Goal: Find specific page/section: Find specific page/section

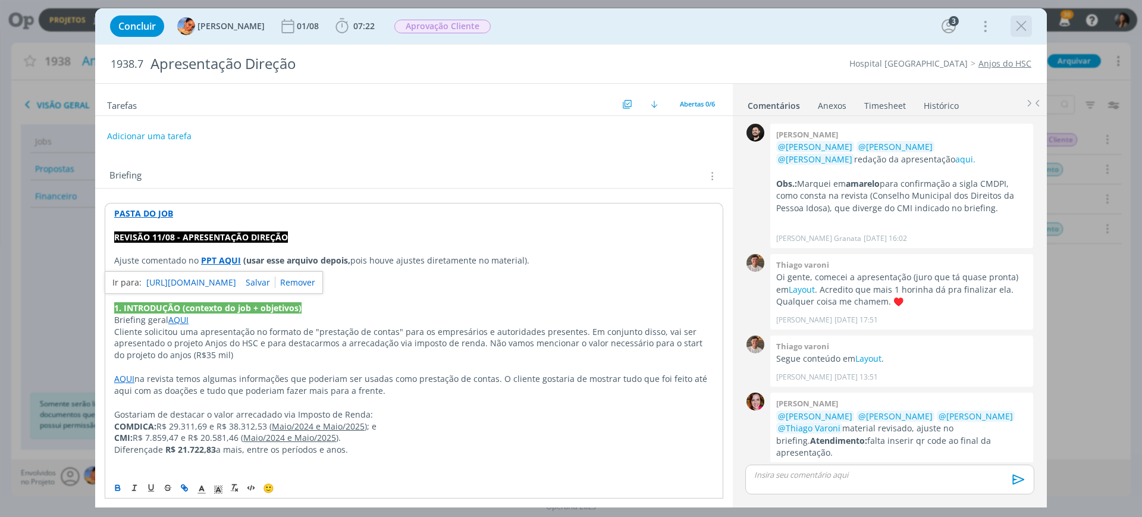
drag, startPoint x: 0, startPoint y: 0, endPoint x: 1027, endPoint y: 29, distance: 1027.3
click at [1027, 29] on icon "dialog" at bounding box center [1022, 26] width 18 height 18
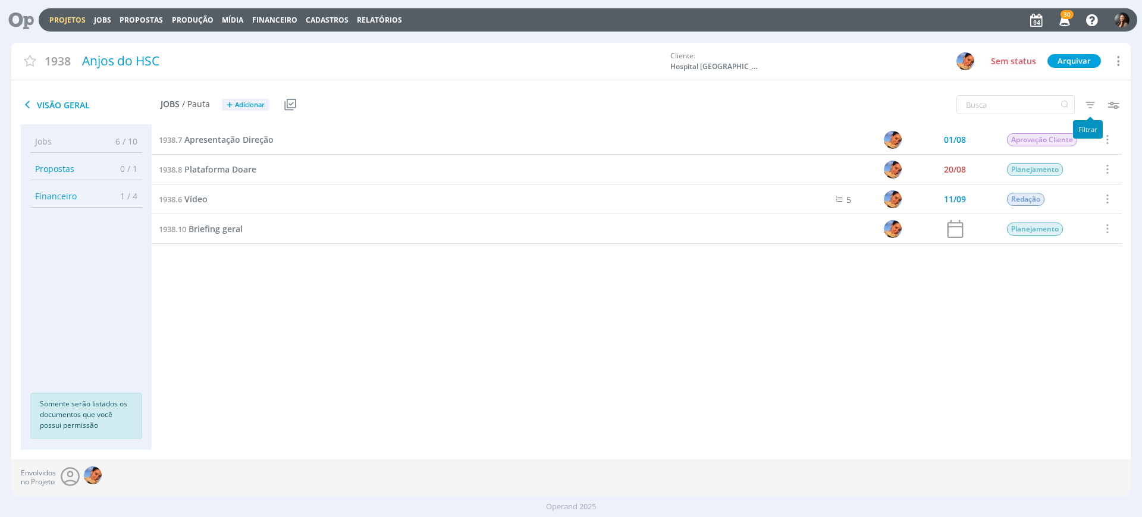
click at [1089, 105] on icon "button" at bounding box center [1090, 104] width 21 height 21
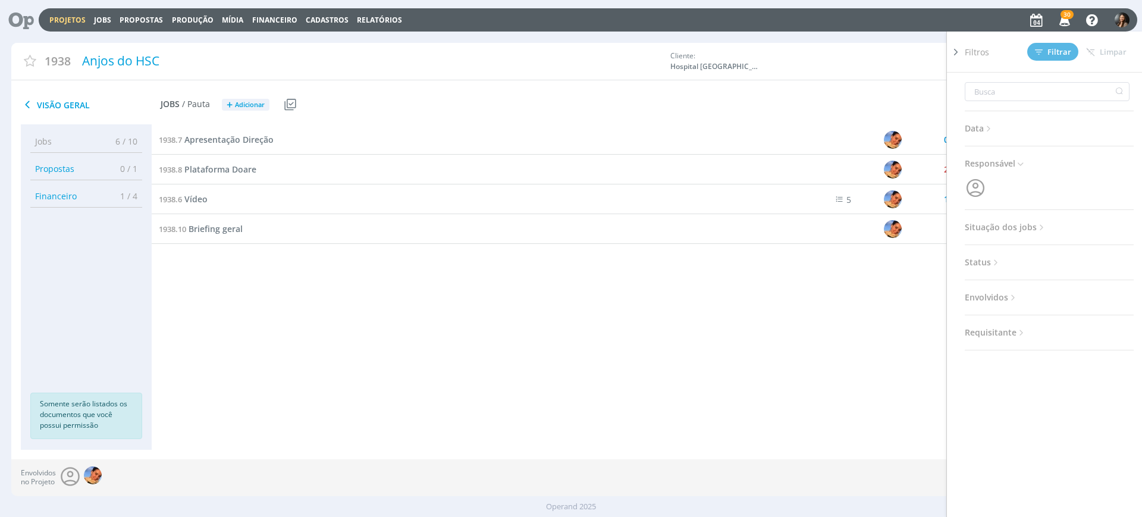
click at [1015, 228] on span "Situação dos jobs" at bounding box center [1006, 227] width 82 height 15
click at [1043, 262] on span at bounding box center [1042, 259] width 24 height 12
click at [1052, 52] on span "Filtrar" at bounding box center [1053, 52] width 36 height 8
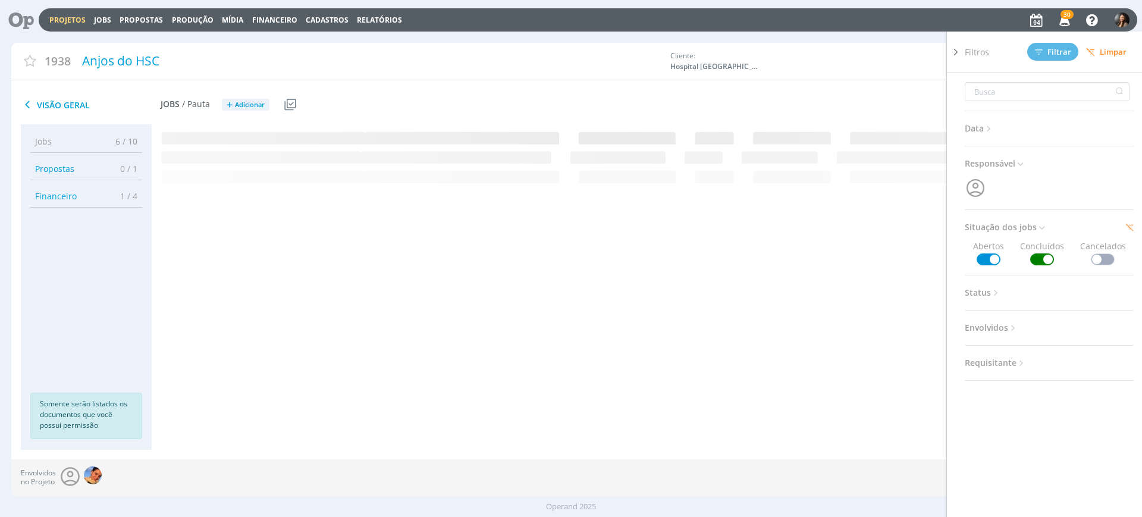
click at [957, 53] on icon at bounding box center [956, 52] width 12 height 12
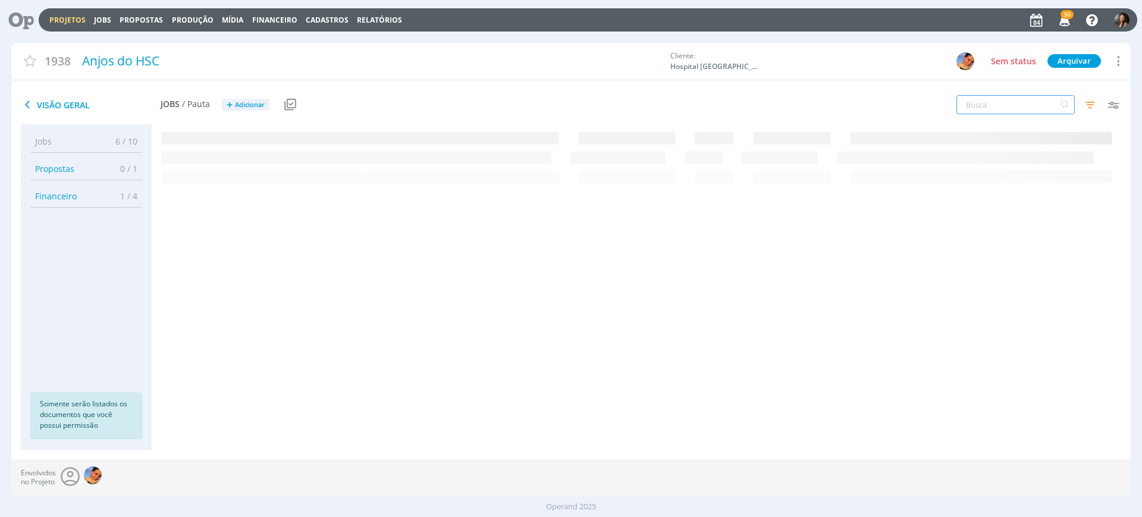
click at [985, 99] on input "text" at bounding box center [1016, 104] width 118 height 19
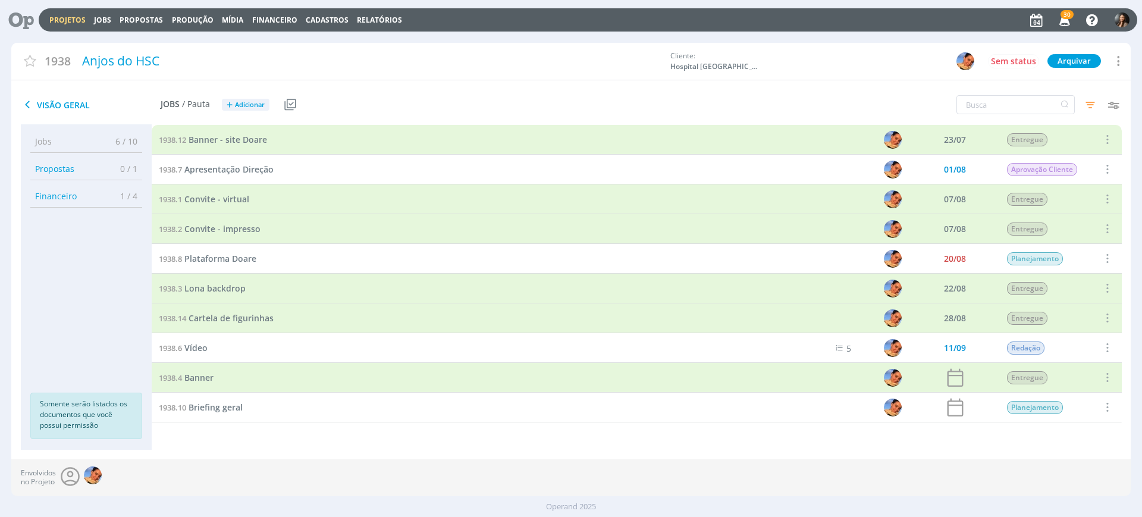
click at [70, 21] on link "Projetos" at bounding box center [67, 20] width 36 height 10
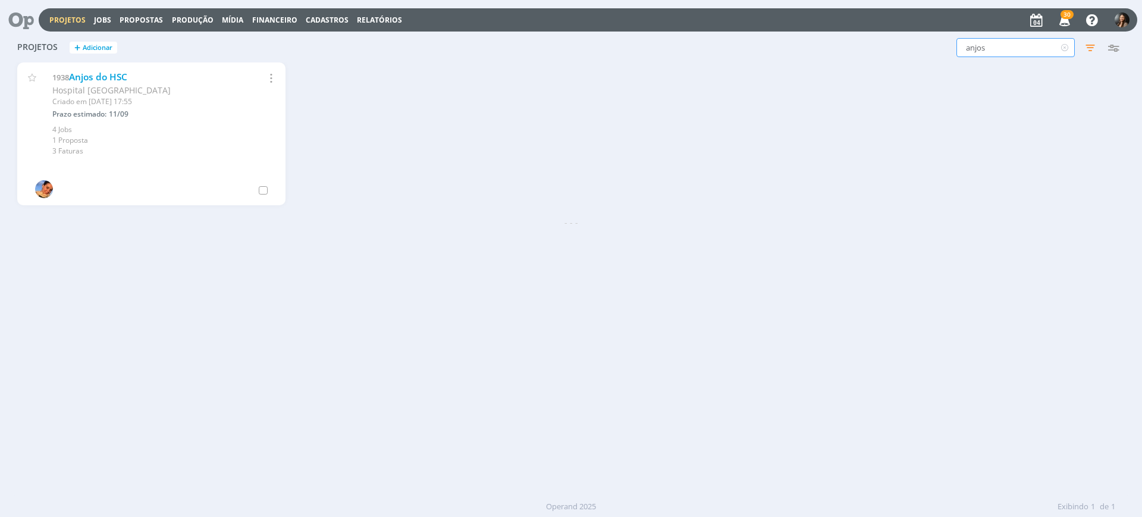
click at [1013, 52] on input "anjos" at bounding box center [1016, 47] width 118 height 19
type input "a"
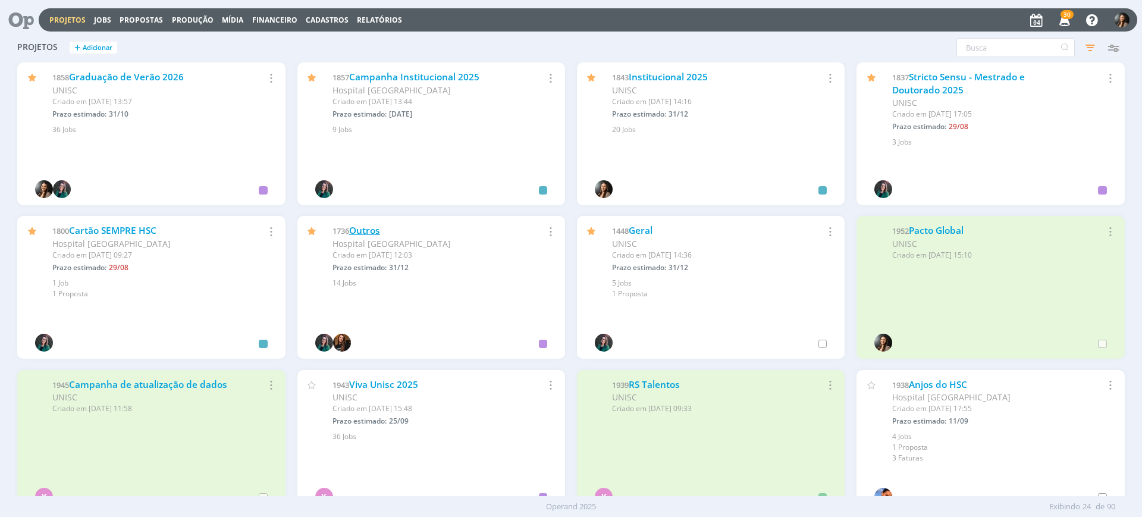
click at [369, 230] on link "Outros" at bounding box center [364, 230] width 31 height 12
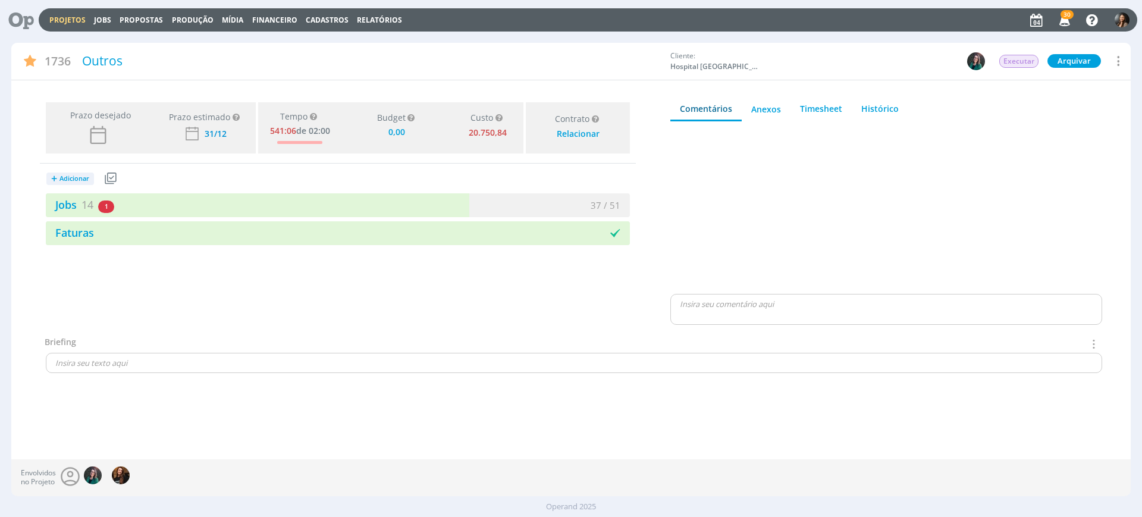
click at [231, 452] on div "1736 Outros Cliente: Hospital [GEOGRAPHIC_DATA] [GEOGRAPHIC_DATA] [GEOGRAPHIC_D…" at bounding box center [571, 251] width 1120 height 416
type input "0,00"
